Goal: Task Accomplishment & Management: Manage account settings

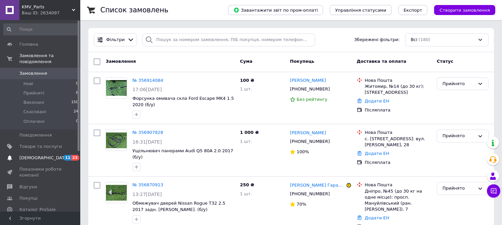
click at [39, 155] on span "[DEMOGRAPHIC_DATA]" at bounding box center [43, 158] width 49 height 6
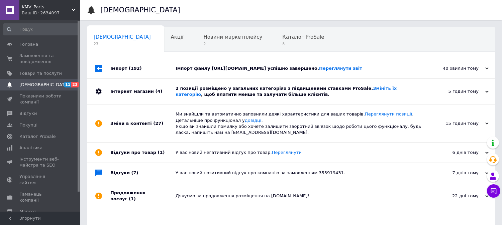
click at [185, 58] on div "Імпорт файлу https://export.baz-on.net/export/c4437/7c908/kmvparts-tiu.xml успі…" at bounding box center [298, 68] width 246 height 20
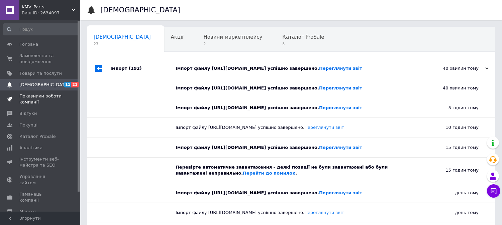
click at [41, 102] on span "Показники роботи компанії" at bounding box center [40, 99] width 42 height 12
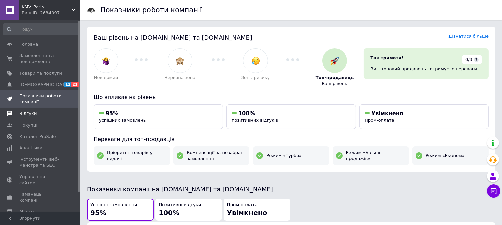
click at [32, 115] on span "Відгуки" at bounding box center [27, 114] width 17 height 6
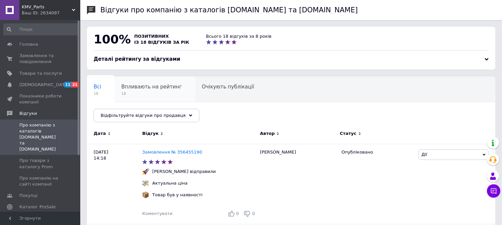
click at [172, 86] on div "Впливають на рейтинг 18" at bounding box center [155, 89] width 81 height 25
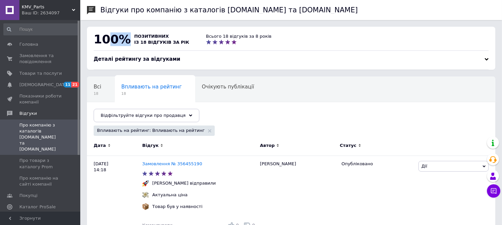
drag, startPoint x: 104, startPoint y: 41, endPoint x: 134, endPoint y: 39, distance: 30.2
click at [132, 40] on div "100% позитивних із 18 відгуків за рік" at bounding box center [141, 39] width 99 height 19
click at [152, 35] on span "позитивних" at bounding box center [151, 36] width 35 height 5
click at [43, 87] on span "[DEMOGRAPHIC_DATA]" at bounding box center [43, 85] width 49 height 6
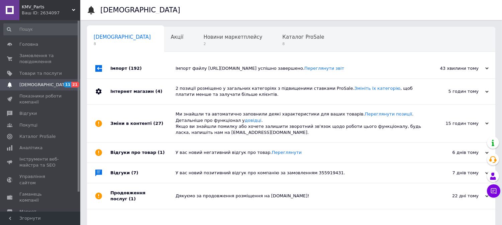
click at [219, 148] on div "У вас новий негативний відгук про товар. Переглянути" at bounding box center [298, 153] width 246 height 20
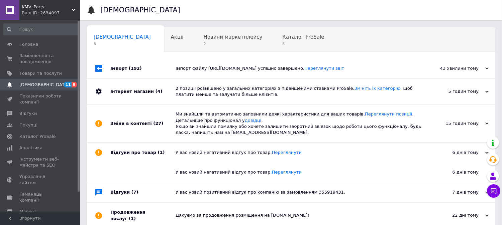
click at [278, 169] on div "У вас новий негативний відгук про товар. Переглянути" at bounding box center [293, 172] width 236 height 19
click at [276, 173] on link "Переглянути" at bounding box center [287, 172] width 30 height 5
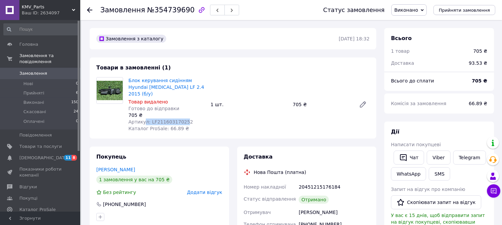
drag, startPoint x: 144, startPoint y: 117, endPoint x: 181, endPoint y: 117, distance: 36.8
click at [181, 119] on span "Артикул: LF211603170252" at bounding box center [160, 121] width 64 height 5
click at [189, 119] on div "Артикул: LF211603170252" at bounding box center [166, 122] width 77 height 7
drag, startPoint x: 186, startPoint y: 121, endPoint x: 159, endPoint y: 122, distance: 27.8
click at [149, 124] on div "Блок керування сидінням Hyundai Sonata LF 2.4 2015 (б/у) Товар видалено Готово …" at bounding box center [167, 104] width 82 height 57
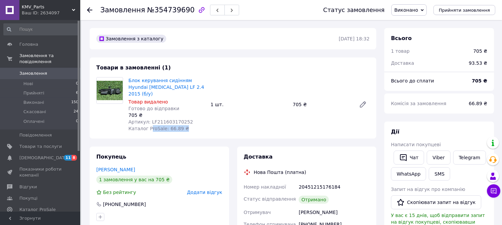
click at [184, 120] on div "Блок керування сидінням Hyundai Sonata LF 2.4 2015 (б/у) Товар видалено Готово …" at bounding box center [167, 104] width 82 height 57
click at [44, 89] on li "Прийняті 6" at bounding box center [41, 93] width 82 height 9
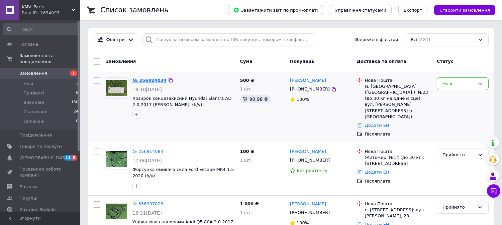
click at [150, 82] on link "№ 356924034" at bounding box center [149, 80] width 34 height 5
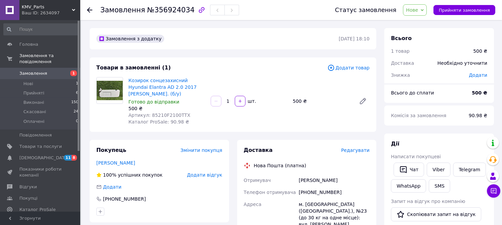
click at [295, 99] on div "500 ₴" at bounding box center [321, 101] width 63 height 9
click at [298, 100] on div "500 ₴" at bounding box center [321, 101] width 63 height 9
click at [292, 101] on div "500 ₴" at bounding box center [321, 101] width 63 height 9
click at [295, 99] on div "500 ₴" at bounding box center [321, 101] width 63 height 9
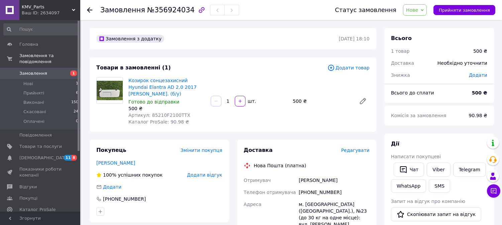
click at [311, 100] on div "500 ₴" at bounding box center [321, 101] width 63 height 9
click at [297, 99] on div "500 ₴" at bounding box center [321, 101] width 63 height 9
click at [326, 102] on div "500 ₴" at bounding box center [321, 101] width 63 height 9
drag, startPoint x: 303, startPoint y: 92, endPoint x: 306, endPoint y: 102, distance: 10.9
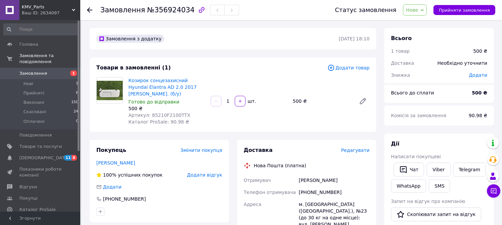
click at [306, 102] on div "Козирок сонцезахисний Hyundai Elantra AD 2.0 2017 лев. (б/у) Готово до відправк…" at bounding box center [249, 101] width 246 height 51
drag, startPoint x: 309, startPoint y: 98, endPoint x: 289, endPoint y: 99, distance: 20.4
click at [290, 99] on div "500 ₴" at bounding box center [321, 101] width 63 height 9
click at [313, 98] on div "500 ₴" at bounding box center [321, 101] width 63 height 9
